Goal: Task Accomplishment & Management: Manage account settings

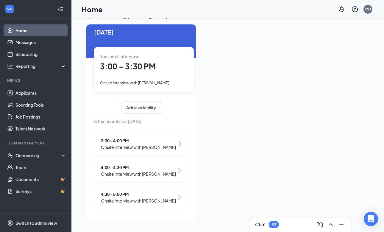
scroll to position [13, 0]
click at [29, 52] on link "Scheduling" at bounding box center [40, 54] width 51 height 12
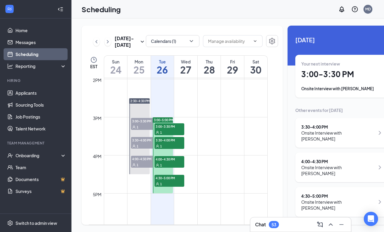
scroll to position [533, 0]
click at [268, 225] on div "Chat 53" at bounding box center [267, 224] width 24 height 7
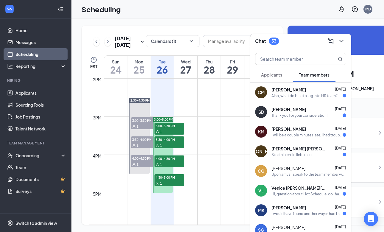
click at [275, 75] on span "Applicants" at bounding box center [271, 74] width 21 height 5
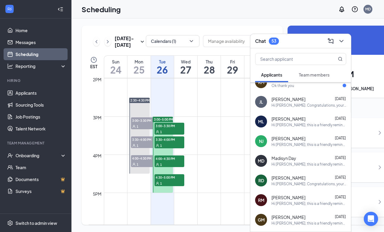
scroll to position [187, 0]
click at [269, 42] on div "Chat 53" at bounding box center [267, 41] width 24 height 7
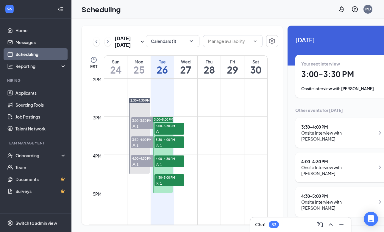
scroll to position [0, 0]
click at [155, 43] on button "Calendars (1)" at bounding box center [173, 41] width 54 height 12
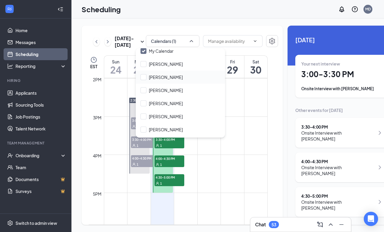
scroll to position [18, 0]
click at [144, 114] on div at bounding box center [143, 115] width 6 height 6
click at [144, 114] on input "[PERSON_NAME]" at bounding box center [161, 115] width 42 height 6
click at [146, 114] on div at bounding box center [143, 115] width 6 height 6
click at [146, 114] on input "[PERSON_NAME]" at bounding box center [161, 115] width 42 height 6
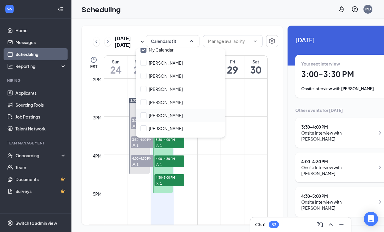
click at [137, 116] on div "[PERSON_NAME]" at bounding box center [180, 115] width 89 height 13
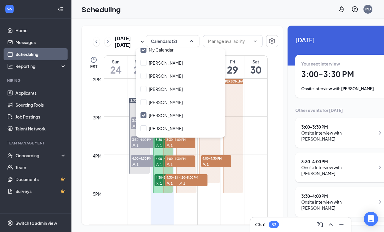
click at [288, 108] on div "[DATE] Your next interview 3:00 - 3:30 PM Onsite Interview with [PERSON_NAME] O…" at bounding box center [343, 195] width 110 height 339
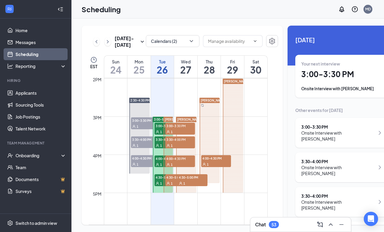
click at [182, 144] on div at bounding box center [186, 155] width 21 height 76
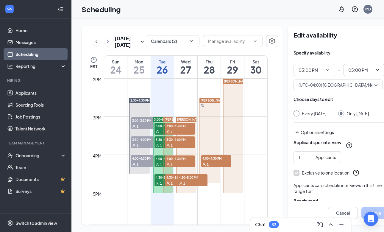
click at [182, 157] on div at bounding box center [186, 155] width 21 height 76
click at [179, 173] on div at bounding box center [186, 155] width 21 height 76
click at [242, 63] on div "[DATE] - [DATE] Calendars (2) EST Sun 24 Mon 25 Tue 26 Wed 27 Thu 28 Fri 29 Sat…" at bounding box center [182, 125] width 201 height 199
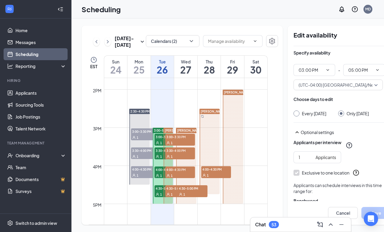
scroll to position [528, 0]
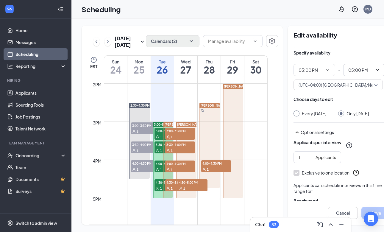
click at [168, 43] on button "Calendars (2)" at bounding box center [173, 41] width 54 height 12
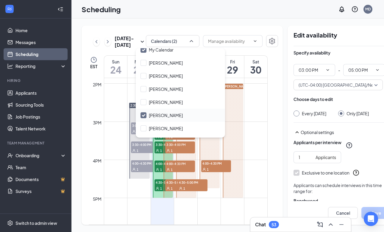
click at [143, 114] on input "[PERSON_NAME]" at bounding box center [161, 115] width 42 height 6
checkbox input "false"
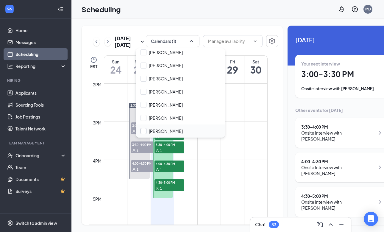
click at [142, 130] on input "[PERSON_NAME]" at bounding box center [161, 131] width 42 height 6
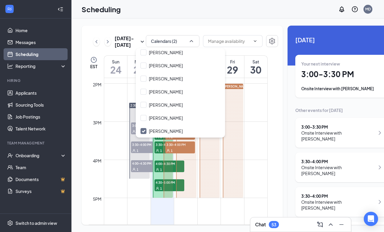
click at [110, 93] on td at bounding box center [186, 88] width 164 height 10
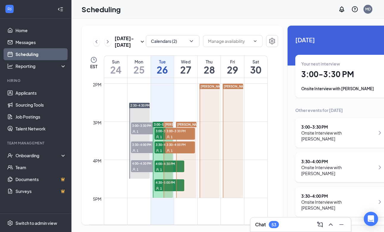
click at [184, 146] on div at bounding box center [186, 160] width 21 height 76
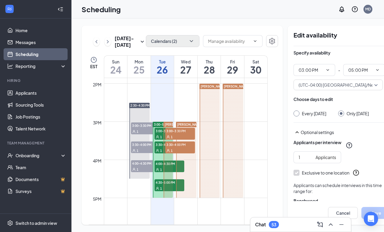
click at [188, 40] on icon "ChevronDown" at bounding box center [191, 41] width 6 height 6
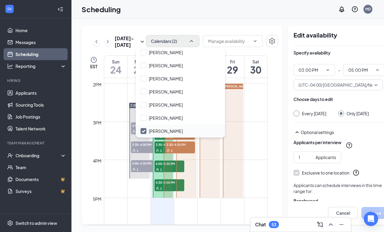
click at [146, 129] on icon "Checkmark" at bounding box center [143, 131] width 5 height 5
click at [146, 129] on input "[PERSON_NAME]" at bounding box center [161, 131] width 42 height 6
click at [144, 130] on input "[PERSON_NAME]" at bounding box center [161, 131] width 42 height 6
checkbox input "false"
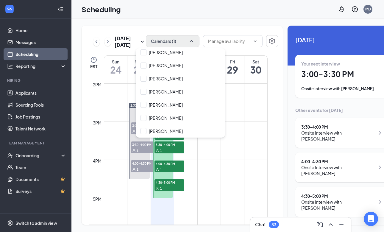
click at [96, 80] on td at bounding box center [96, 75] width 15 height 10
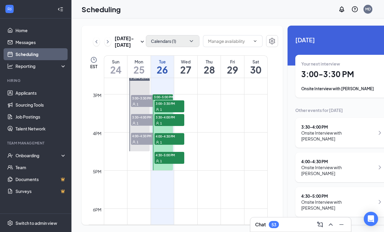
scroll to position [559, 0]
